Goal: Task Accomplishment & Management: Manage account settings

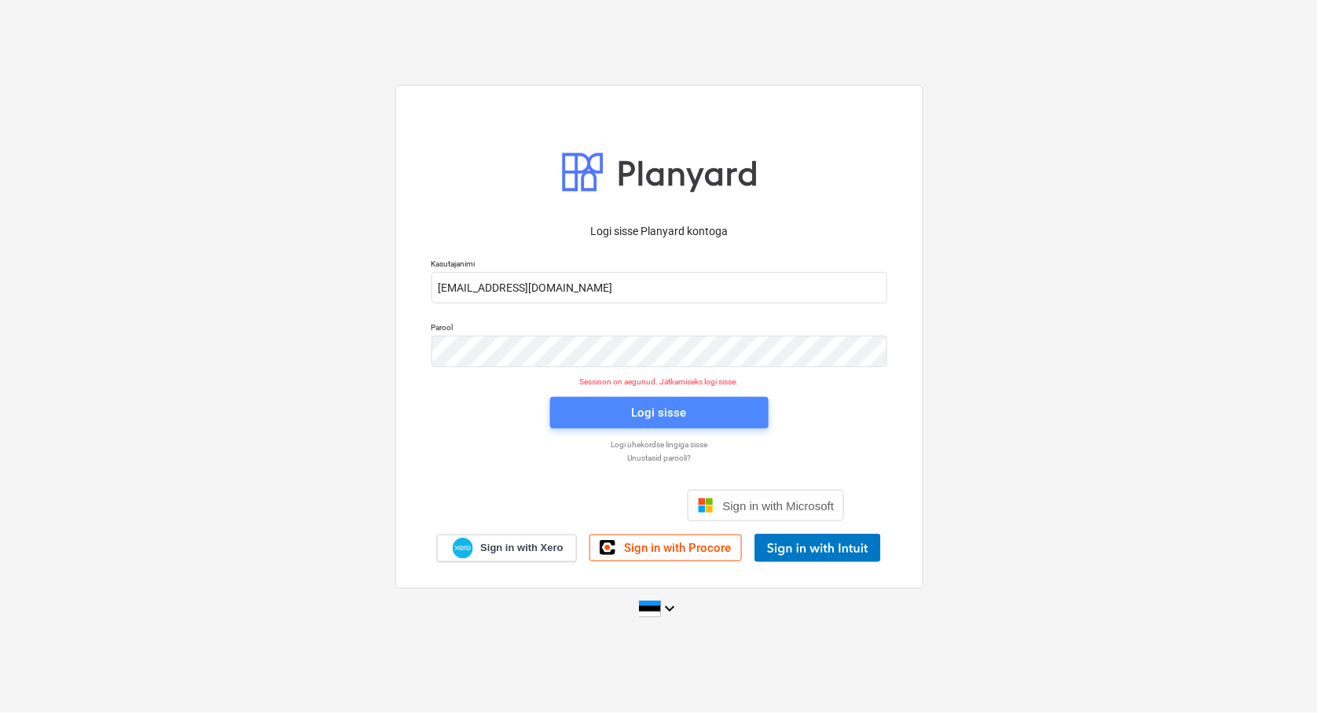
click at [656, 412] on div "Logi sisse" at bounding box center [659, 412] width 55 height 20
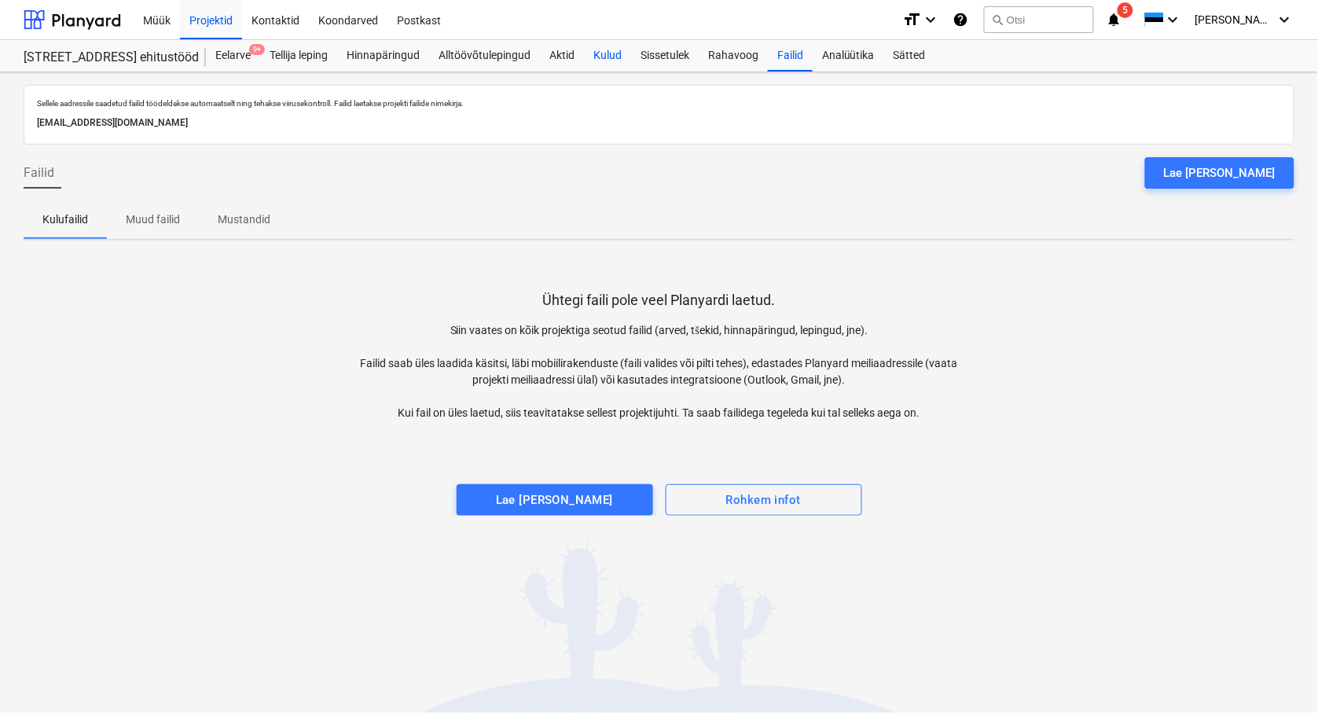
click at [619, 56] on div "Kulud" at bounding box center [607, 55] width 47 height 31
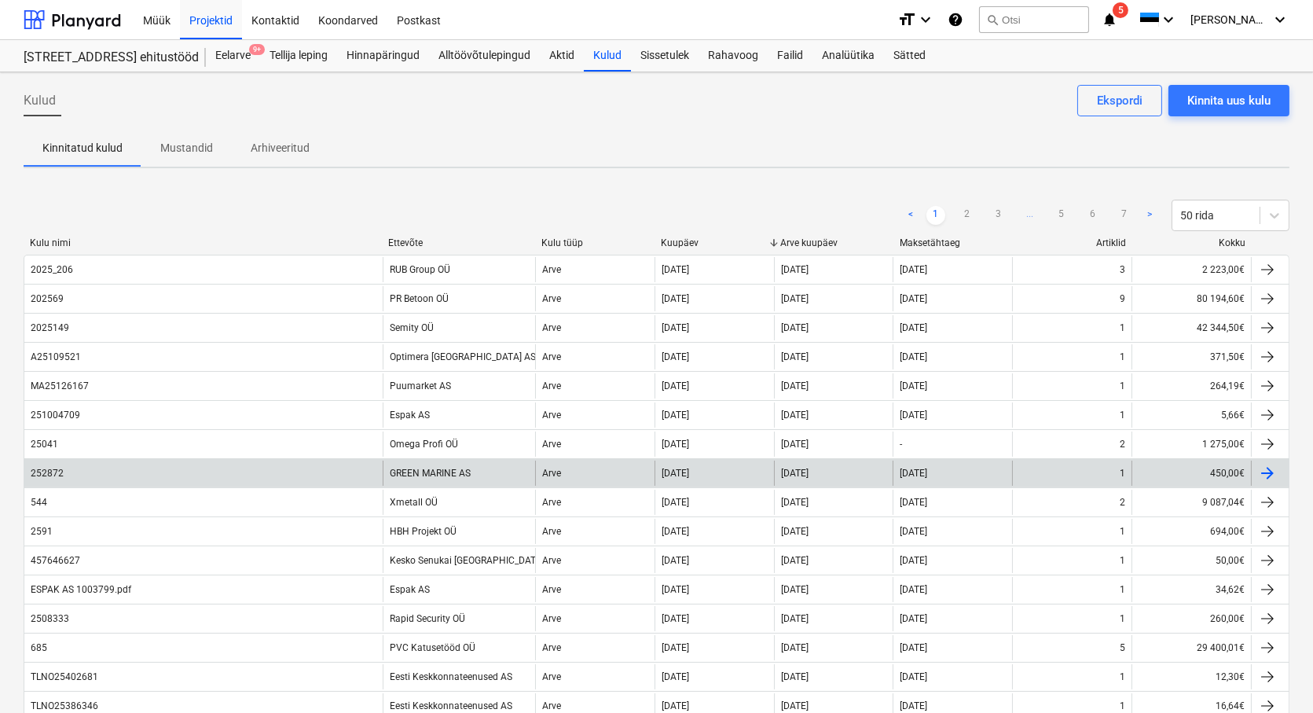
click at [139, 473] on div "252872" at bounding box center [203, 472] width 358 height 25
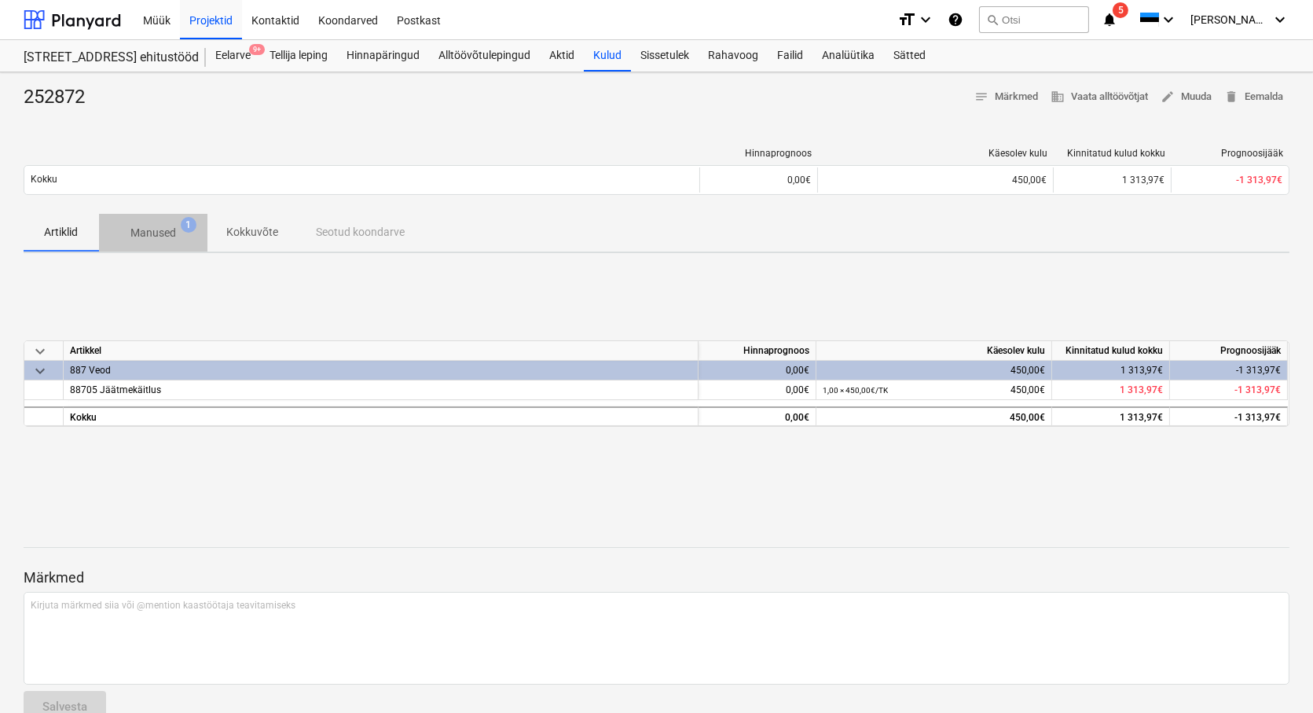
click at [150, 232] on p "Manused" at bounding box center [153, 233] width 46 height 16
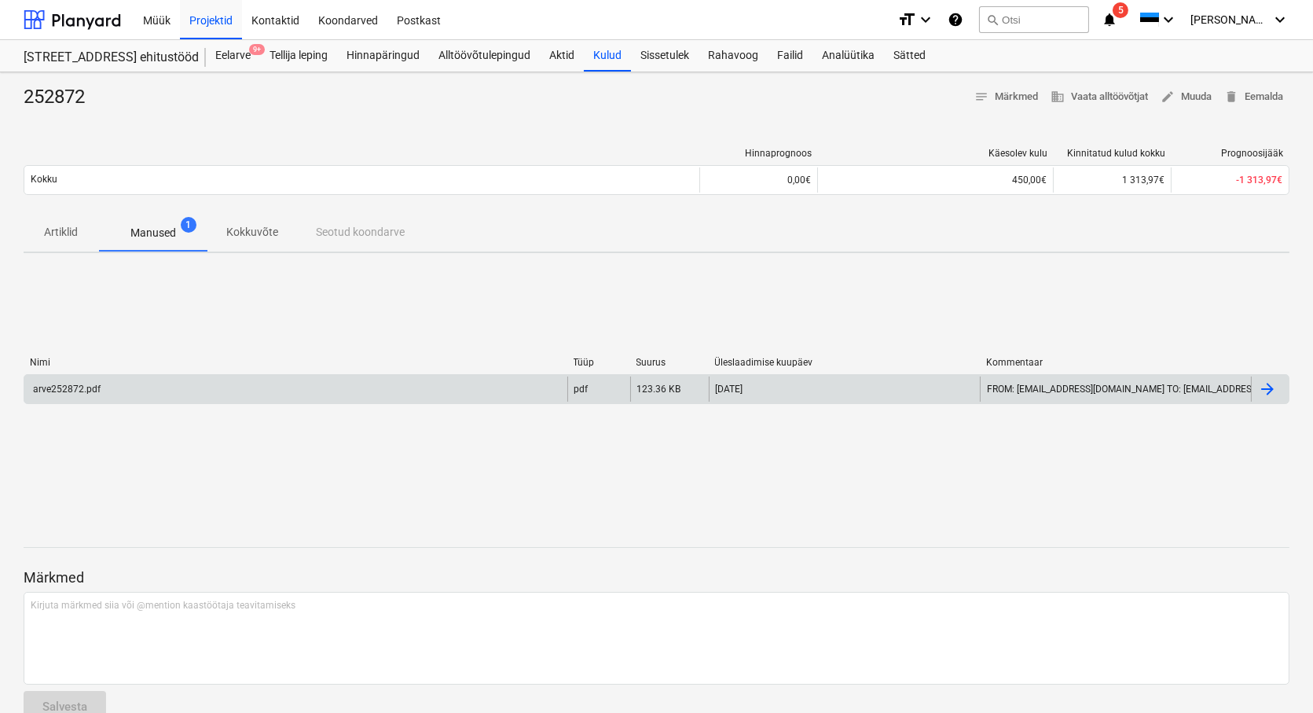
click at [83, 390] on div "arve252872.pdf" at bounding box center [66, 388] width 70 height 11
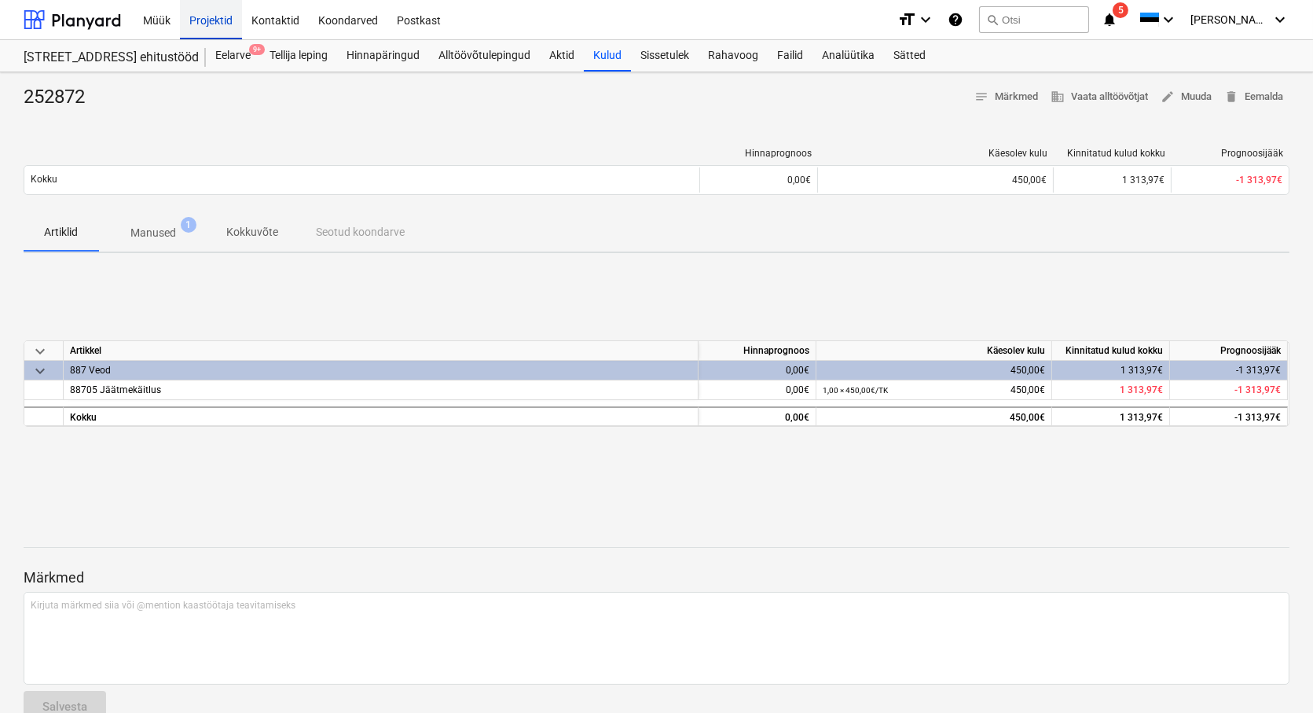
click at [206, 25] on div "Projektid" at bounding box center [211, 19] width 62 height 40
